Goal: Information Seeking & Learning: Learn about a topic

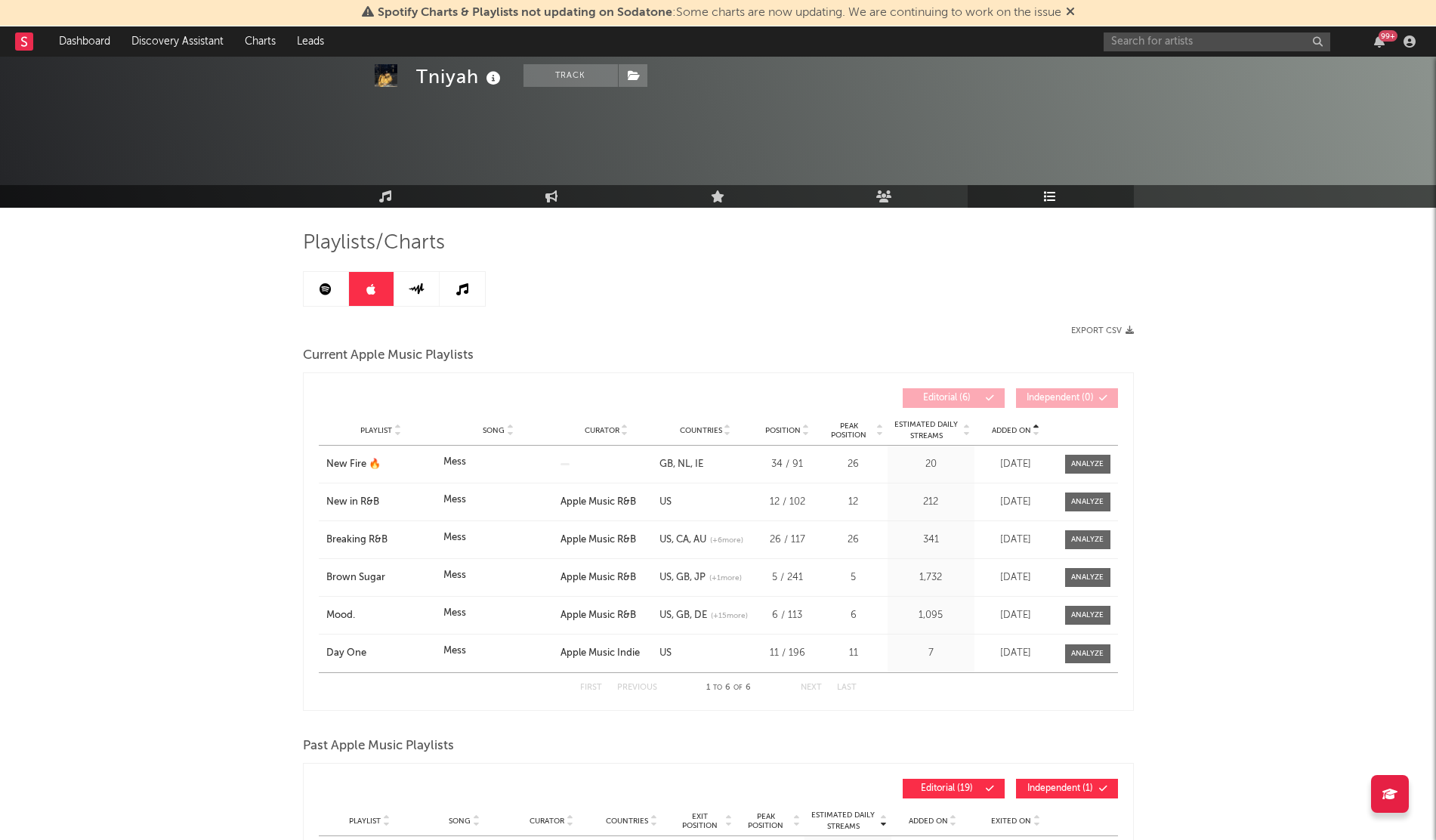
scroll to position [346, 0]
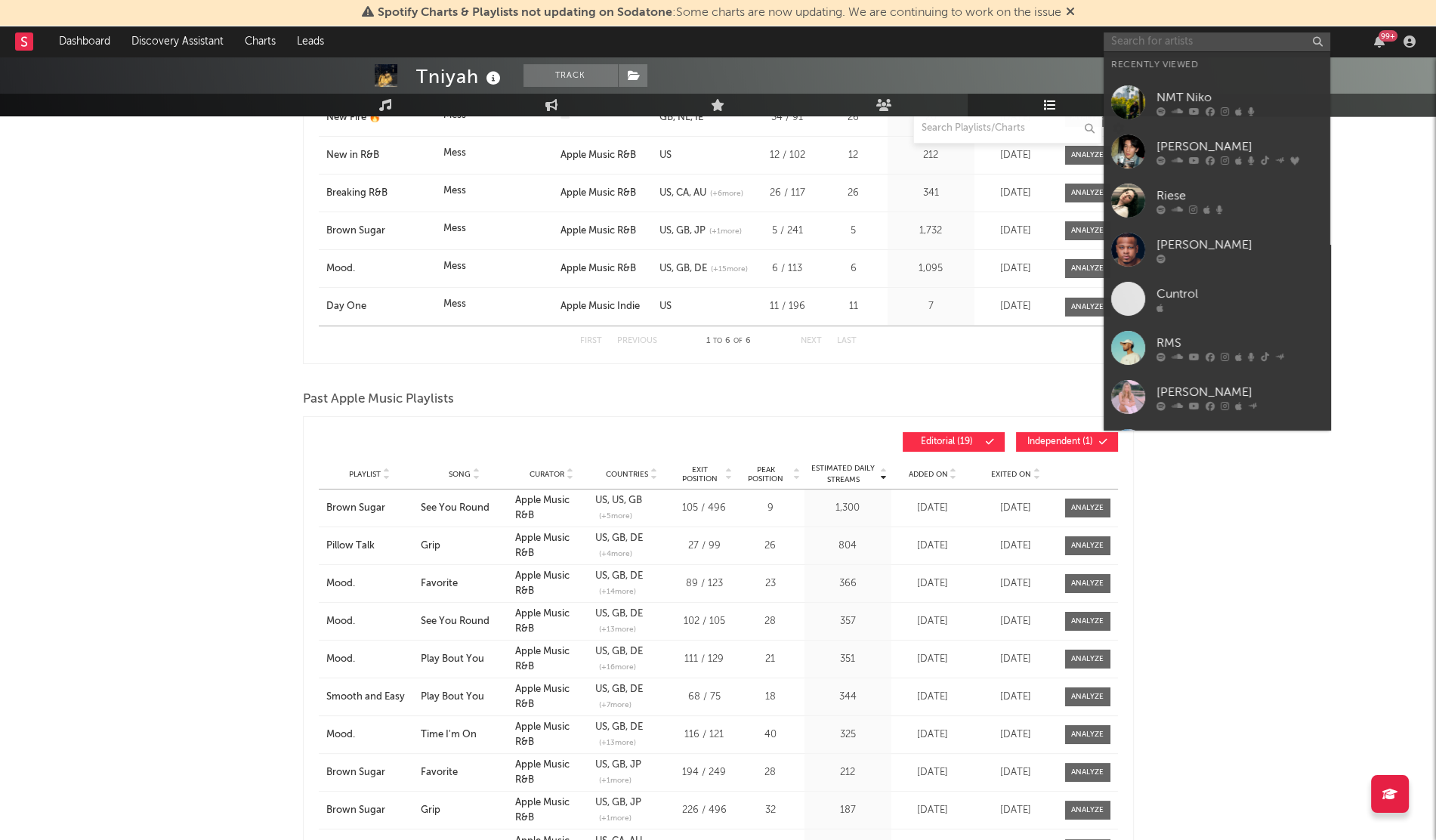
click at [1151, 41] on input "text" at bounding box center [1217, 42] width 226 height 19
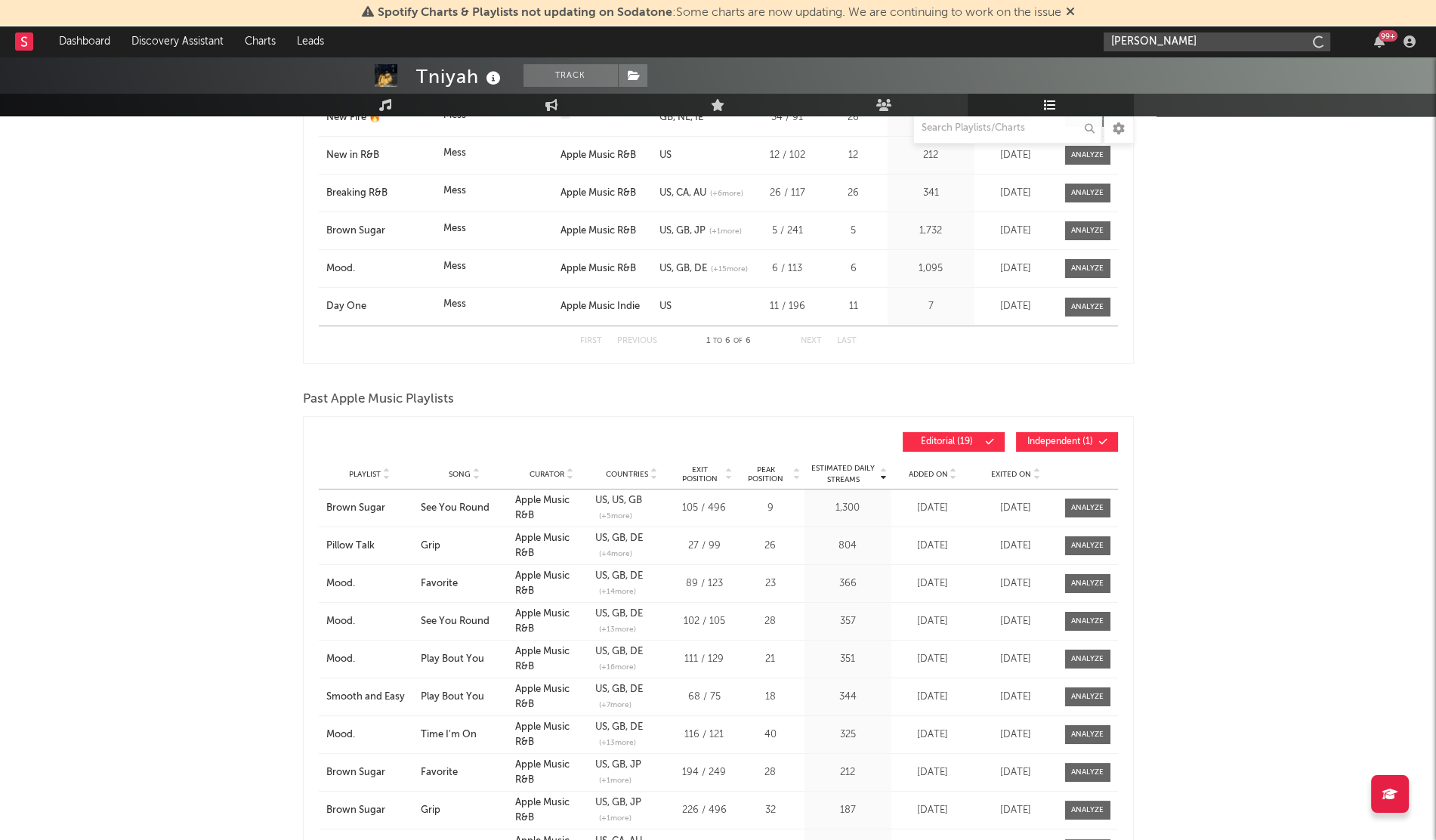
type input "[PERSON_NAME]"
click at [1156, 64] on div "[PERSON_NAME]" at bounding box center [1239, 71] width 166 height 18
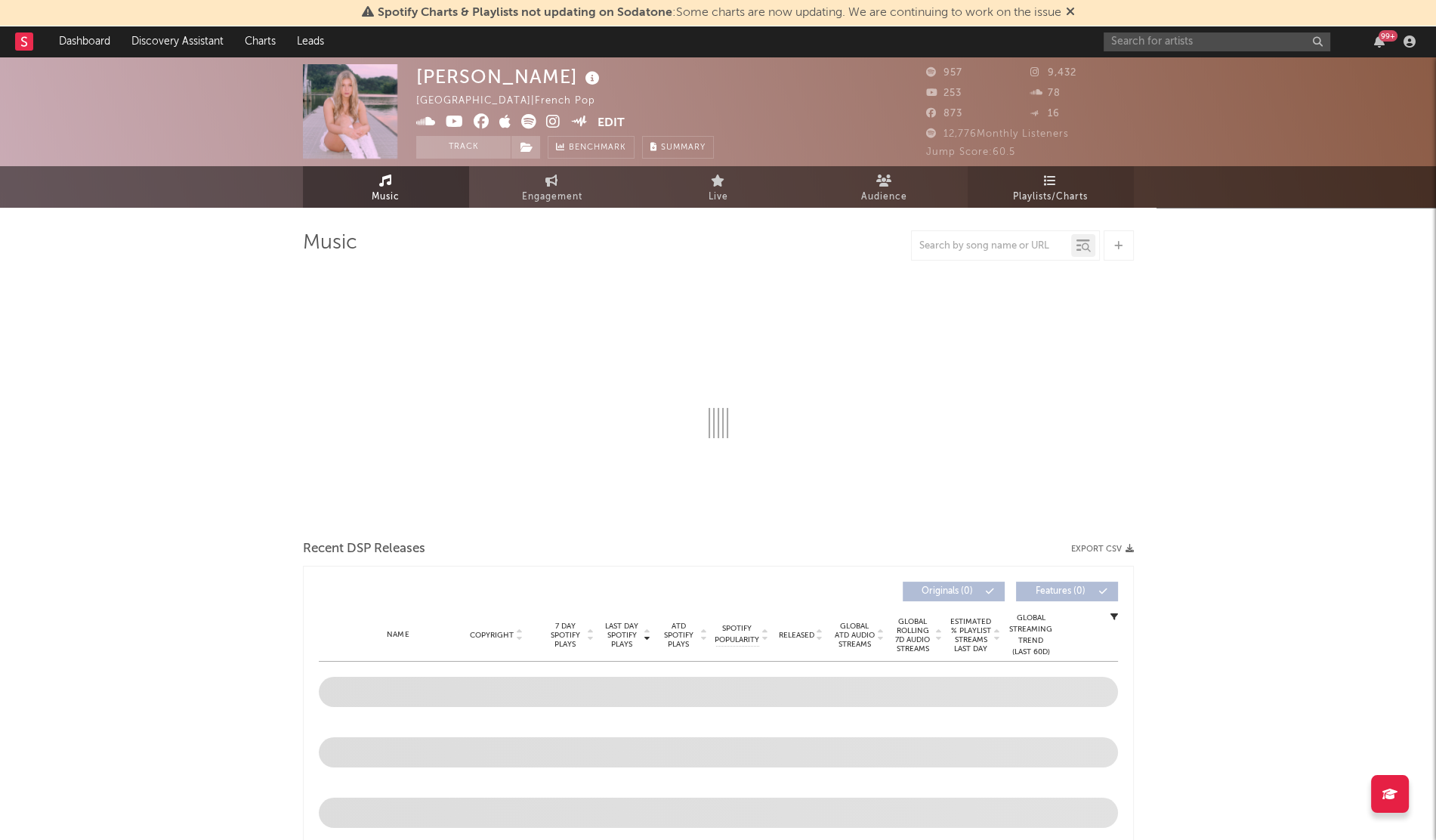
click at [1070, 196] on span "Playlists/Charts" at bounding box center [1050, 196] width 75 height 18
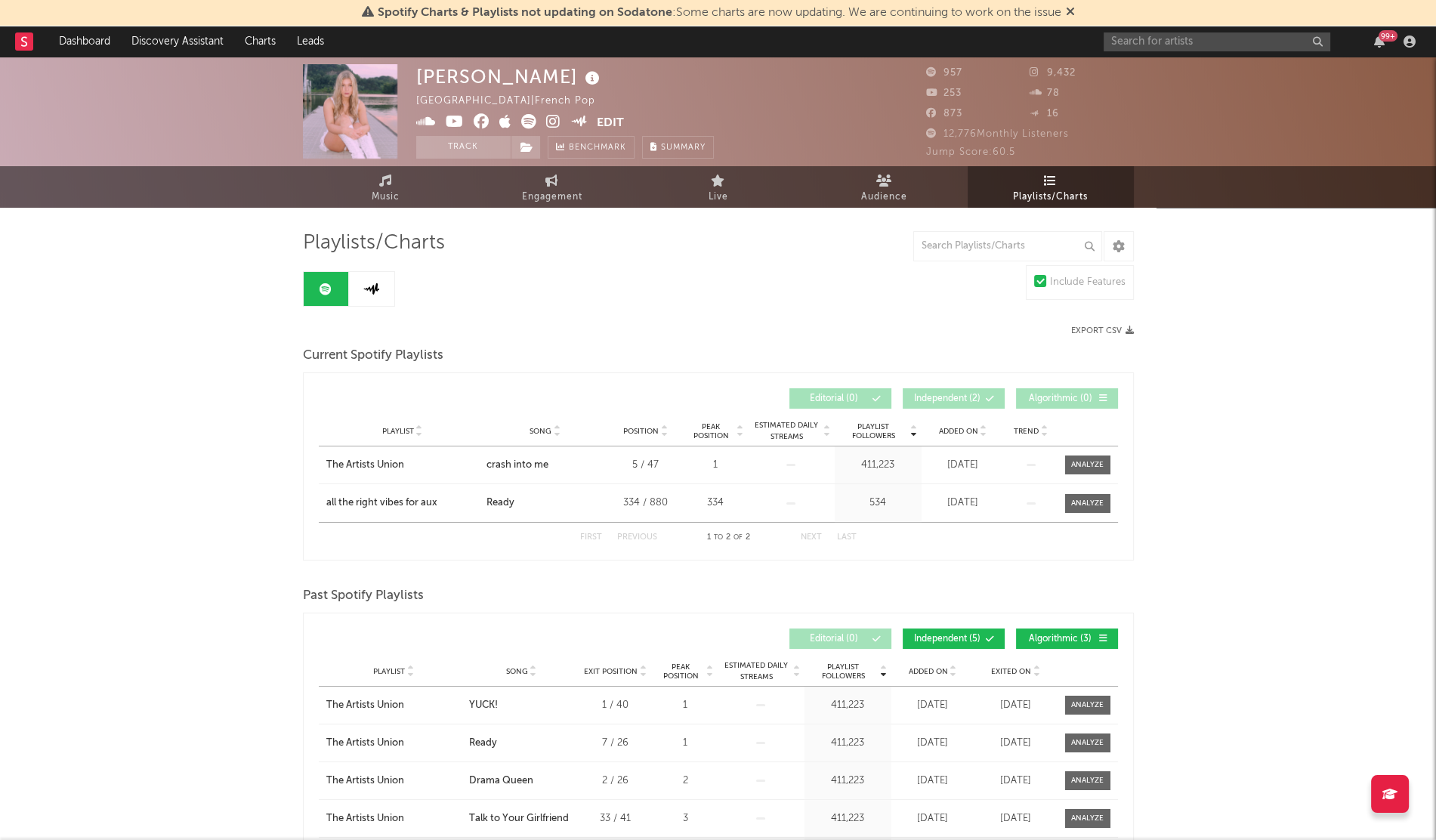
click at [944, 427] on span "Added On" at bounding box center [958, 431] width 39 height 9
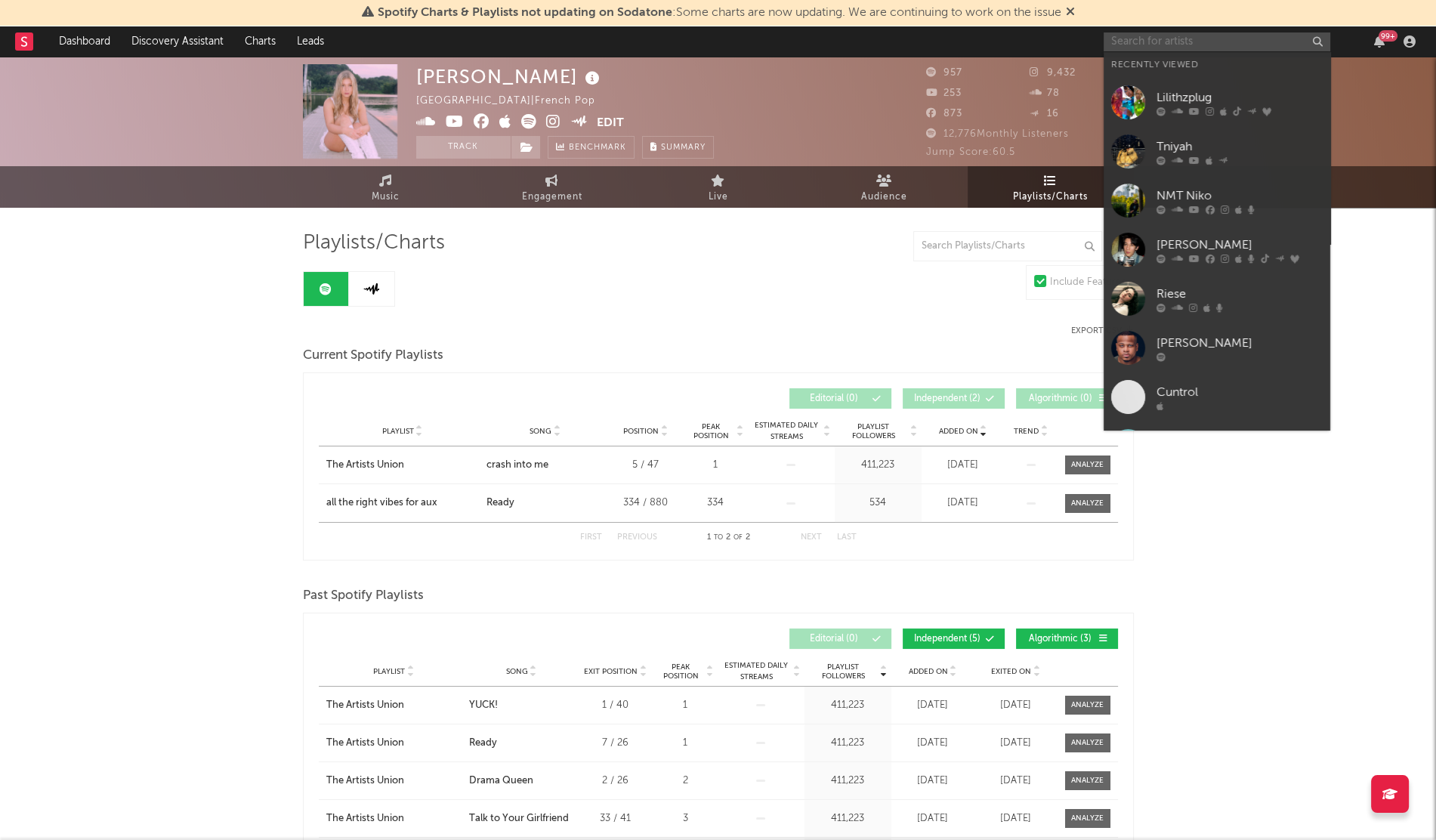
click at [1169, 39] on input "text" at bounding box center [1217, 42] width 226 height 19
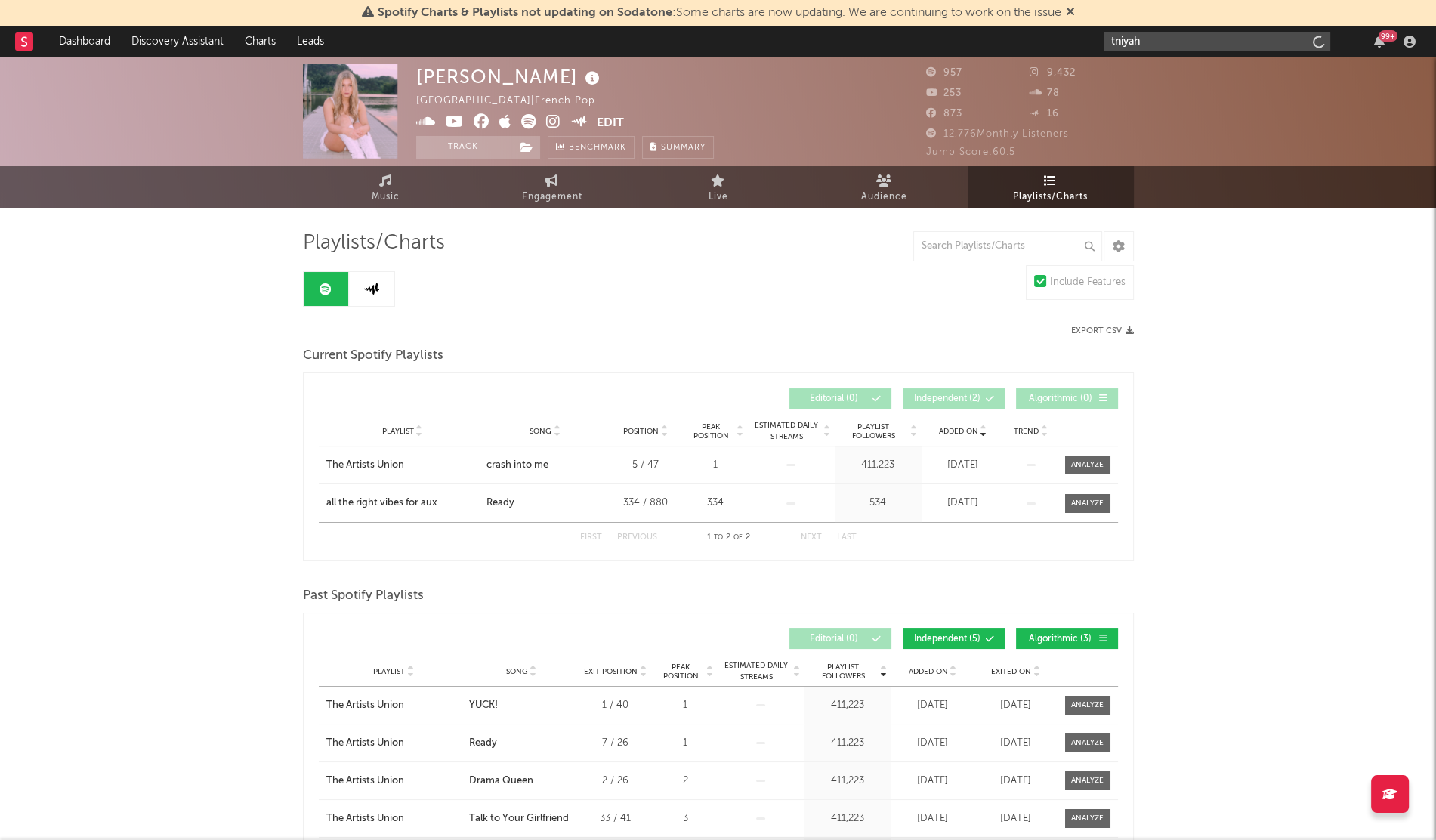
type input "tniyah"
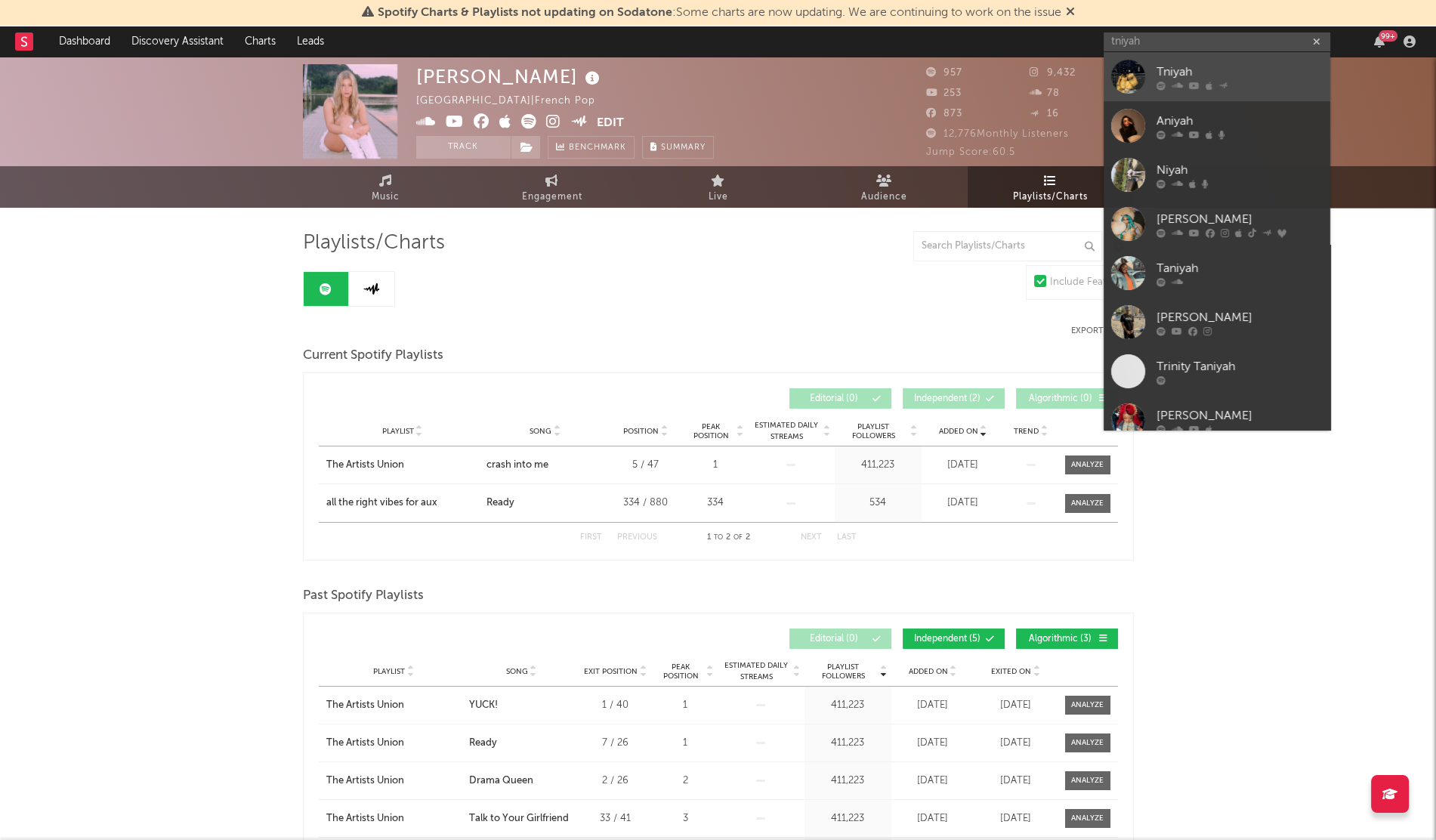
click at [1158, 67] on div "Tniyah" at bounding box center [1239, 71] width 166 height 18
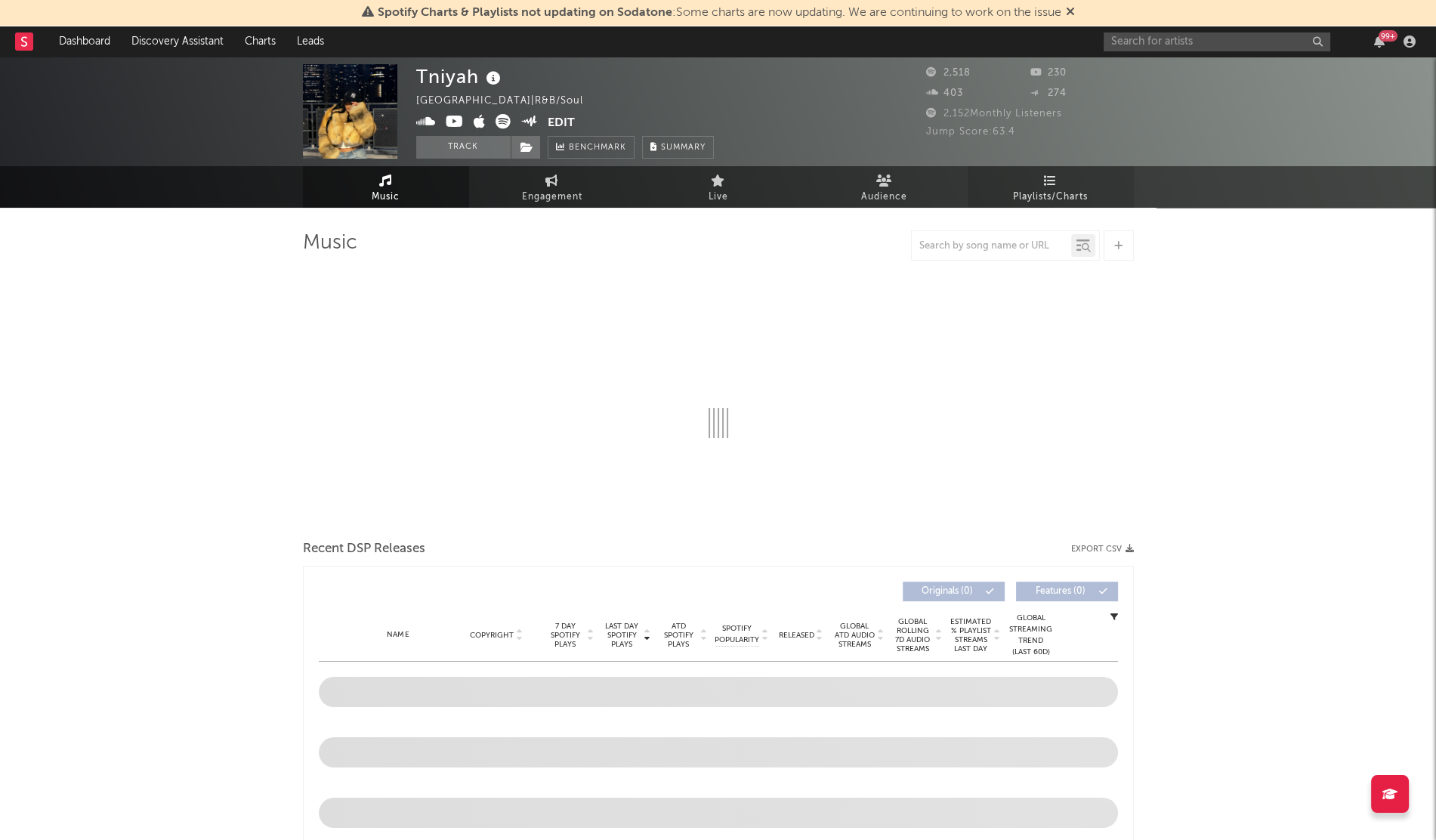
click at [1067, 185] on link "Playlists/Charts" at bounding box center [1050, 186] width 166 height 41
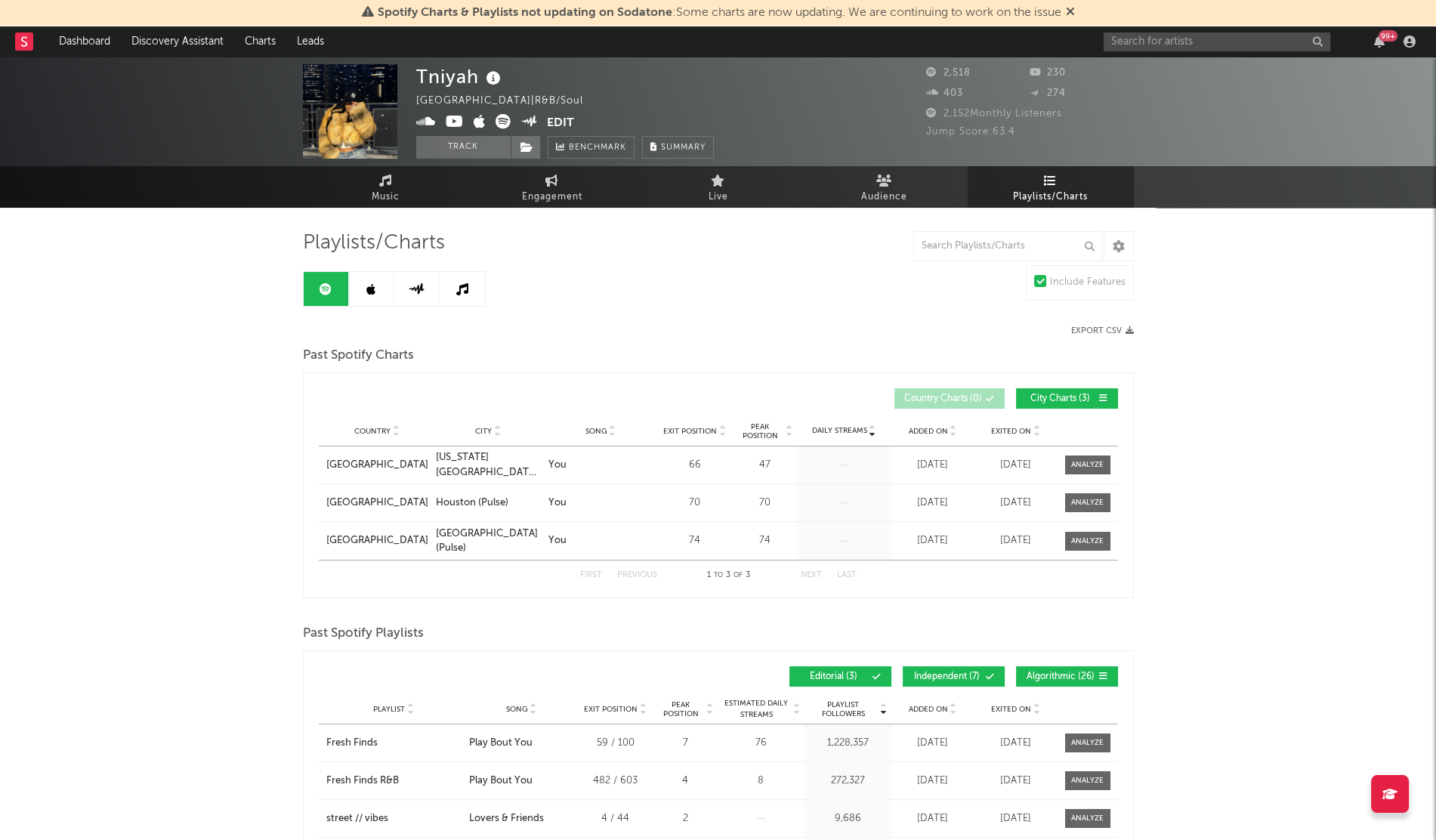
click at [932, 427] on span "Added On" at bounding box center [928, 431] width 39 height 9
click at [363, 289] on link at bounding box center [372, 288] width 46 height 34
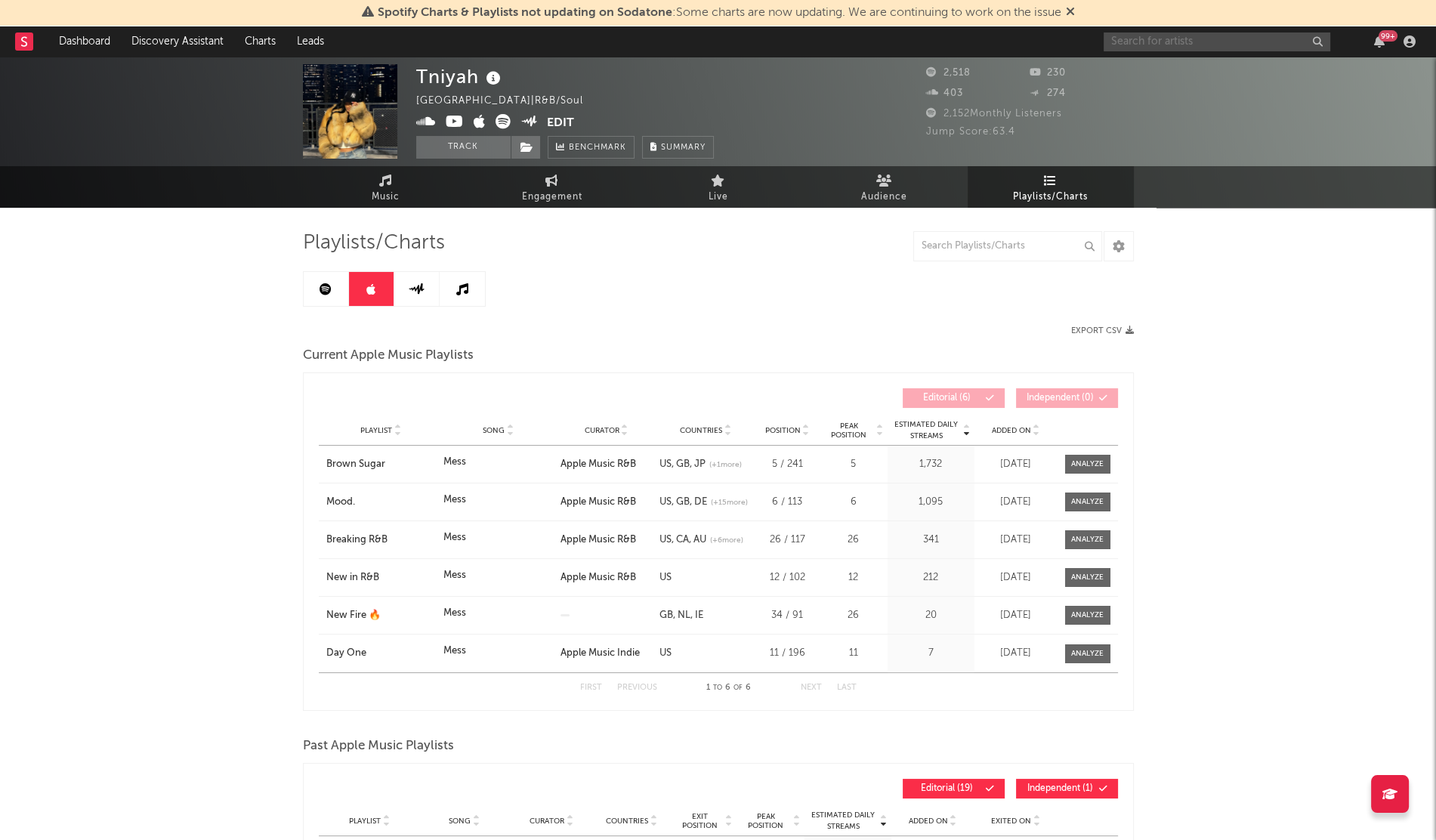
click at [1121, 42] on input "text" at bounding box center [1217, 42] width 226 height 19
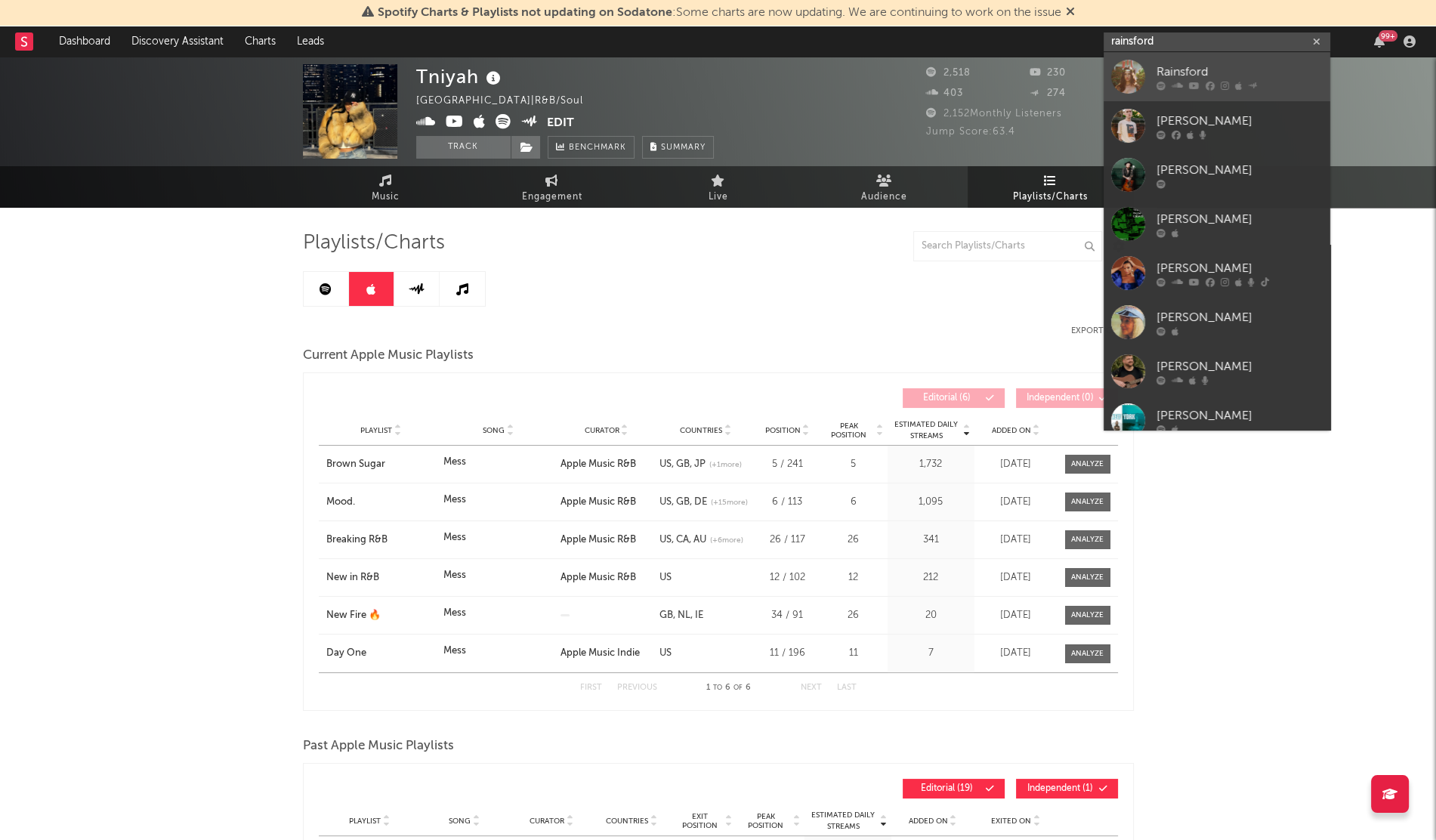
type input "rainsford"
click at [1150, 68] on link "Rainsford" at bounding box center [1217, 76] width 226 height 49
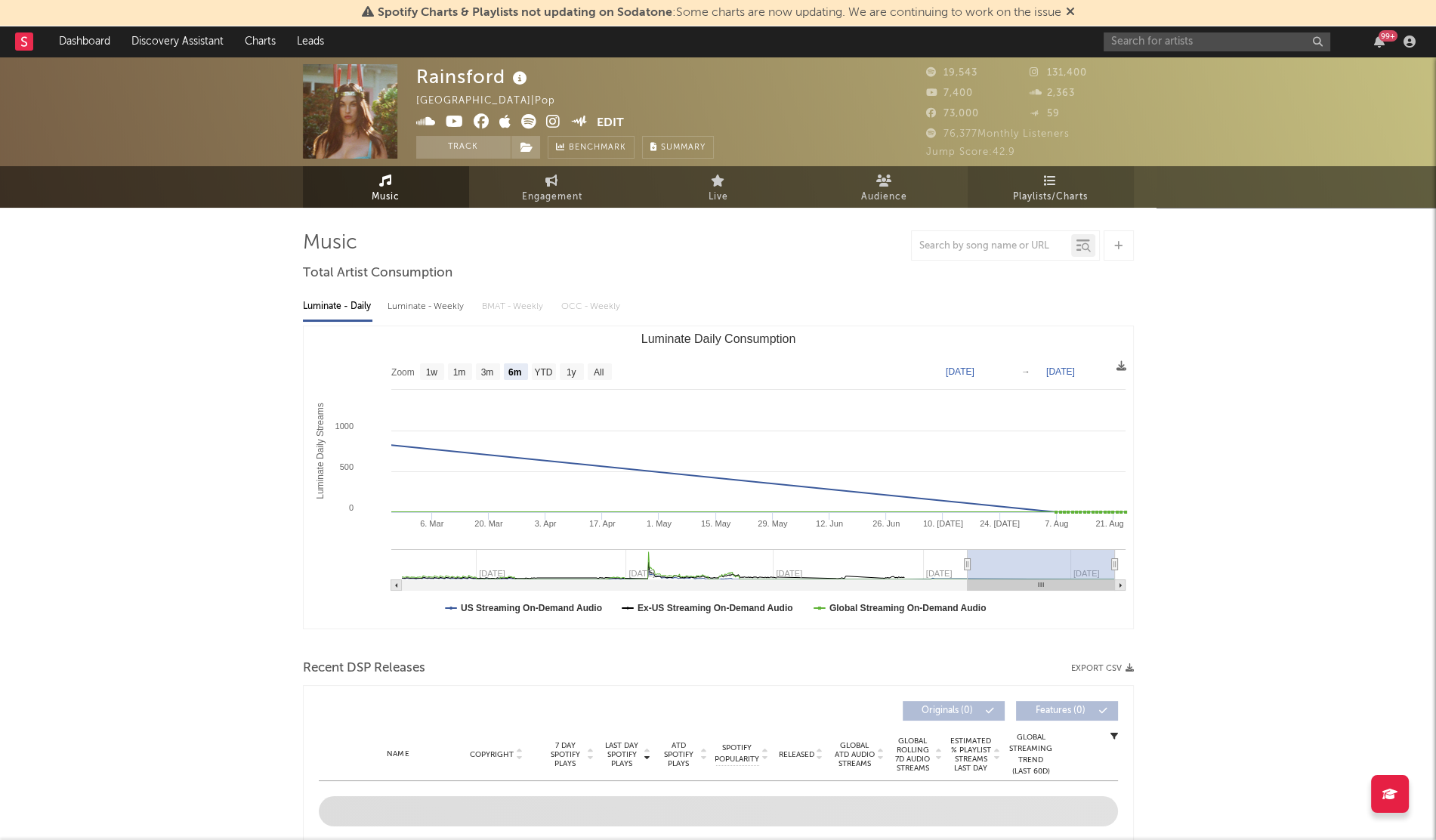
click at [1062, 202] on span "Playlists/Charts" at bounding box center [1050, 196] width 75 height 18
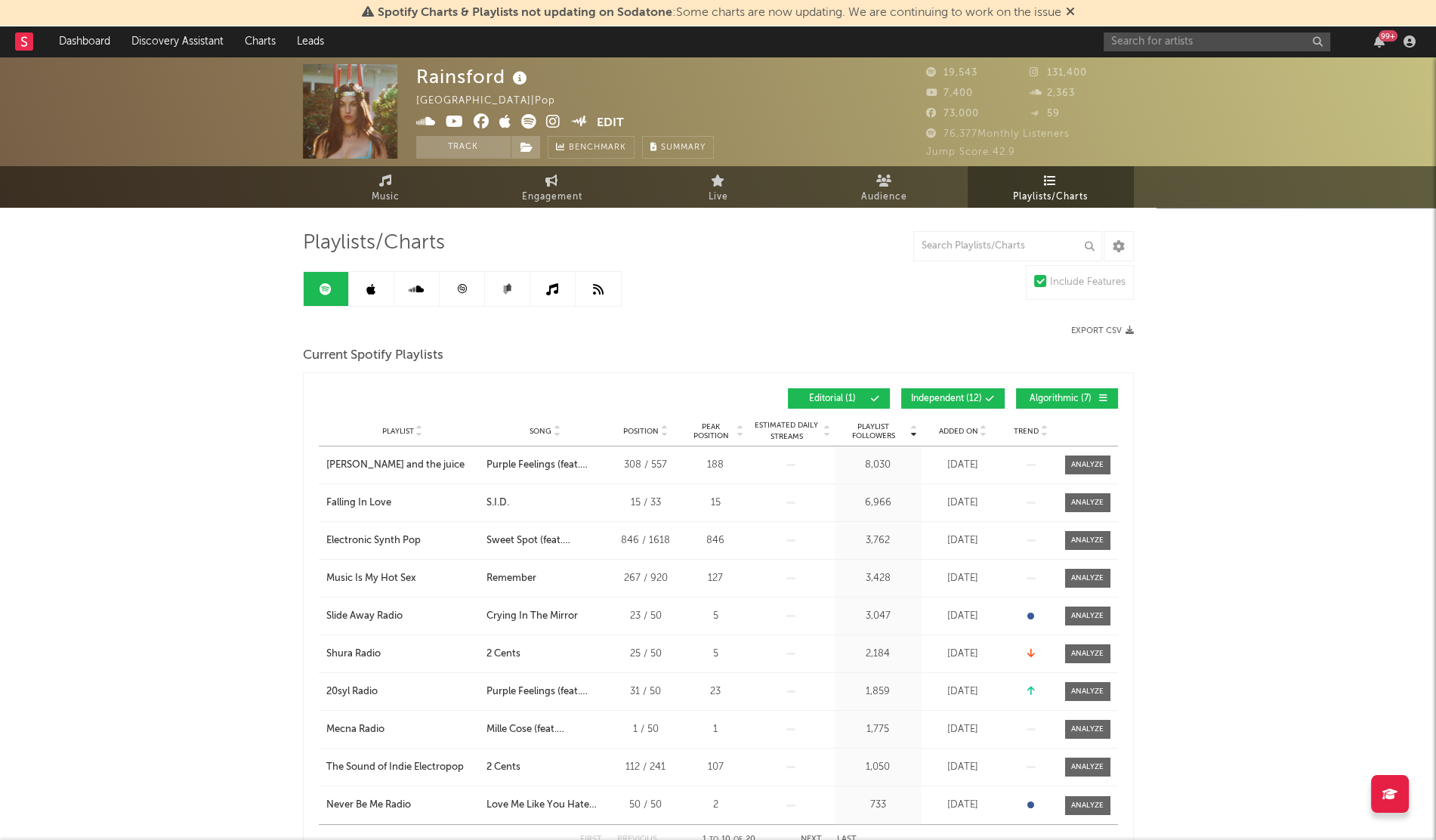
click at [949, 427] on span "Added On" at bounding box center [958, 431] width 39 height 9
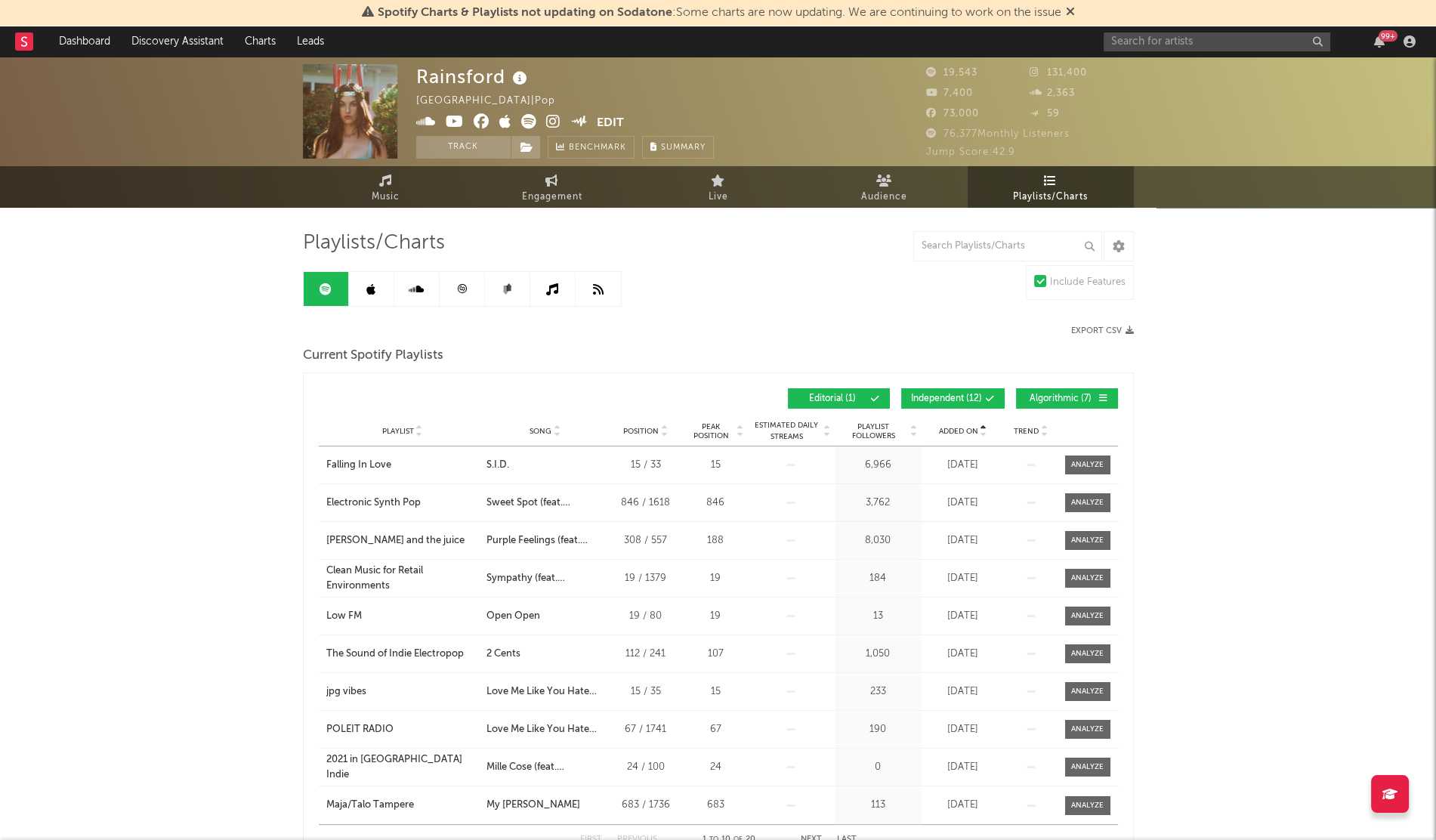
click at [949, 427] on span "Added On" at bounding box center [958, 431] width 39 height 9
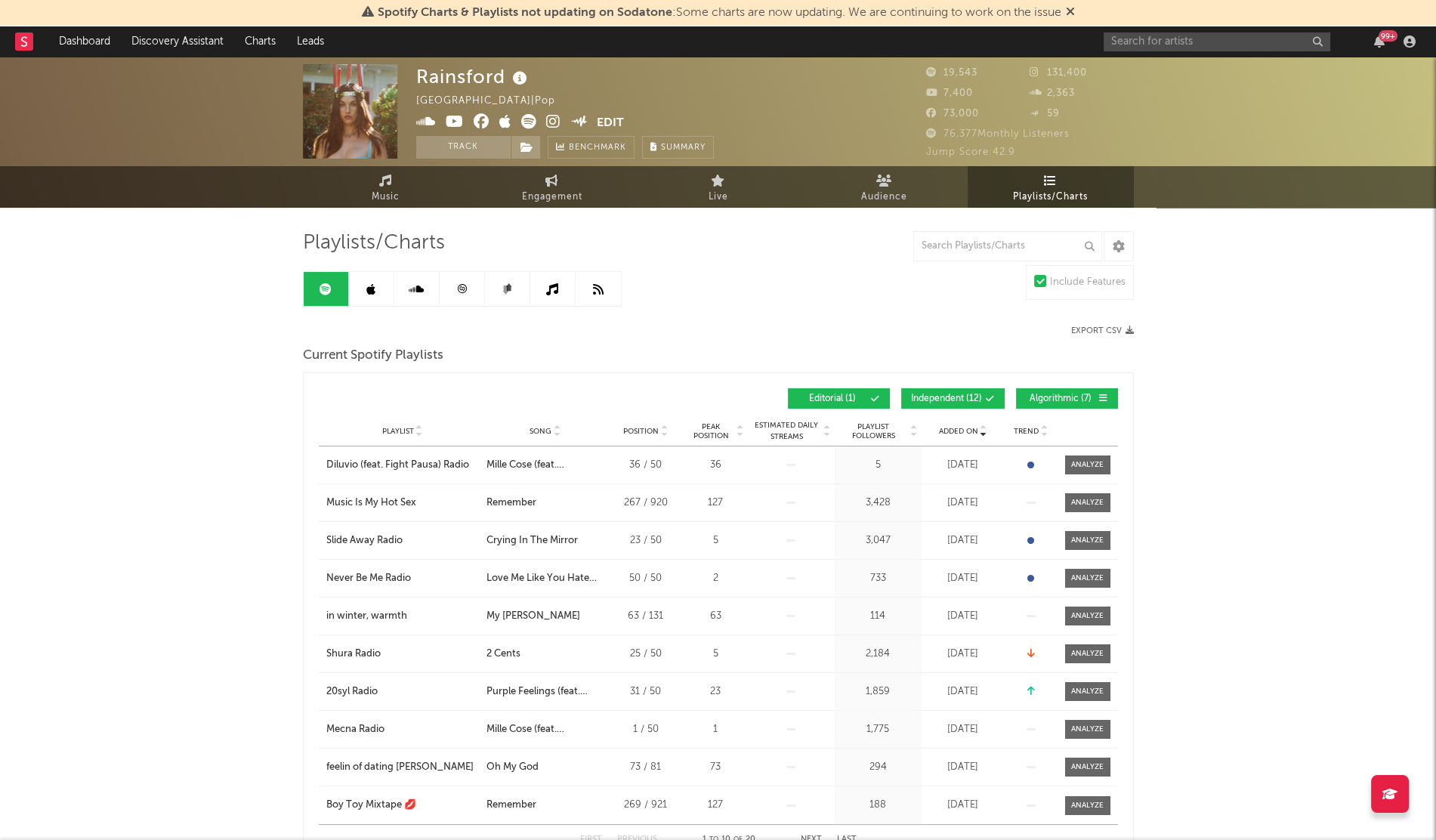
click at [374, 283] on icon at bounding box center [371, 289] width 9 height 12
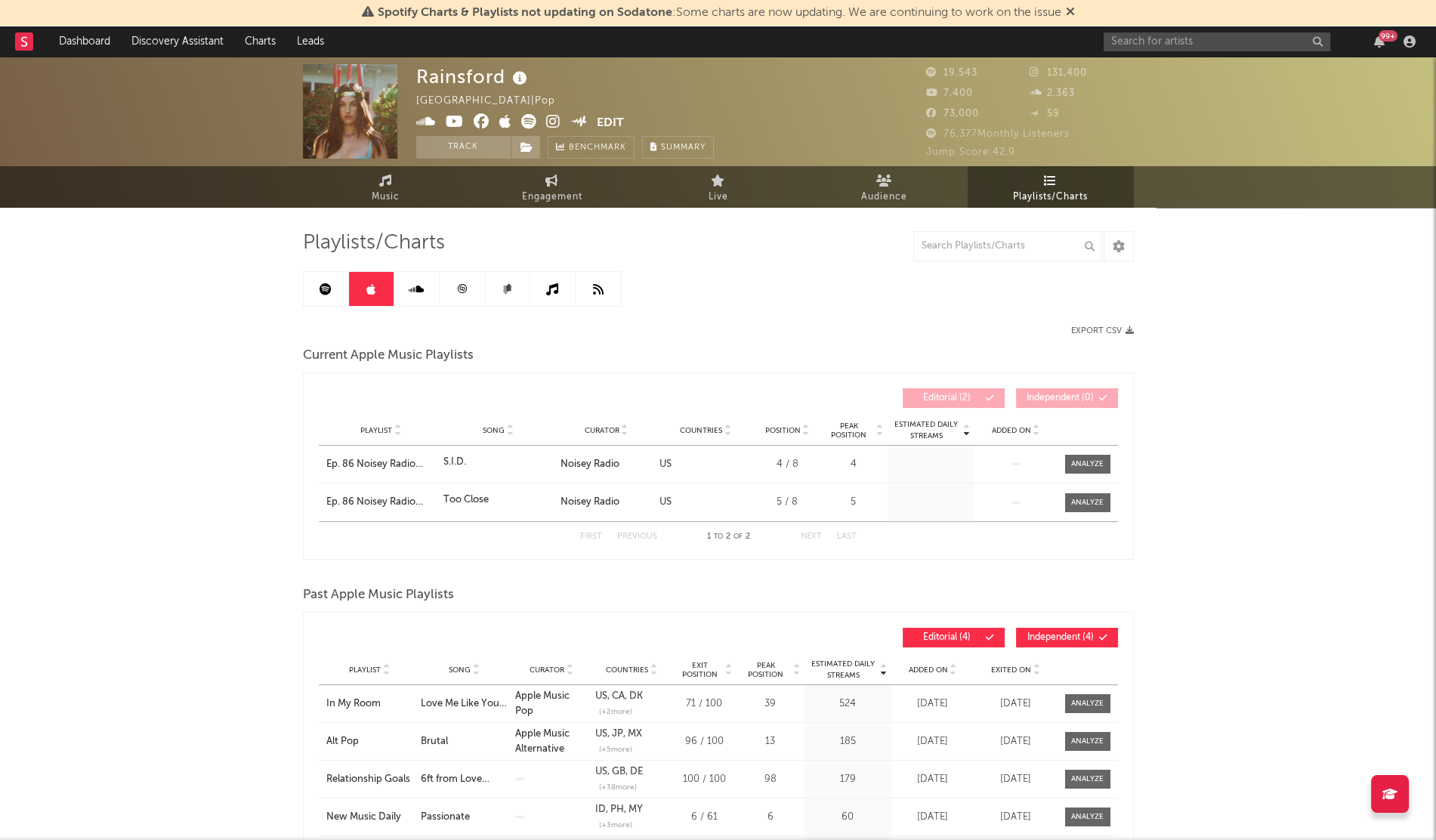
click at [416, 274] on link at bounding box center [418, 288] width 46 height 34
